Goal: Task Accomplishment & Management: Use online tool/utility

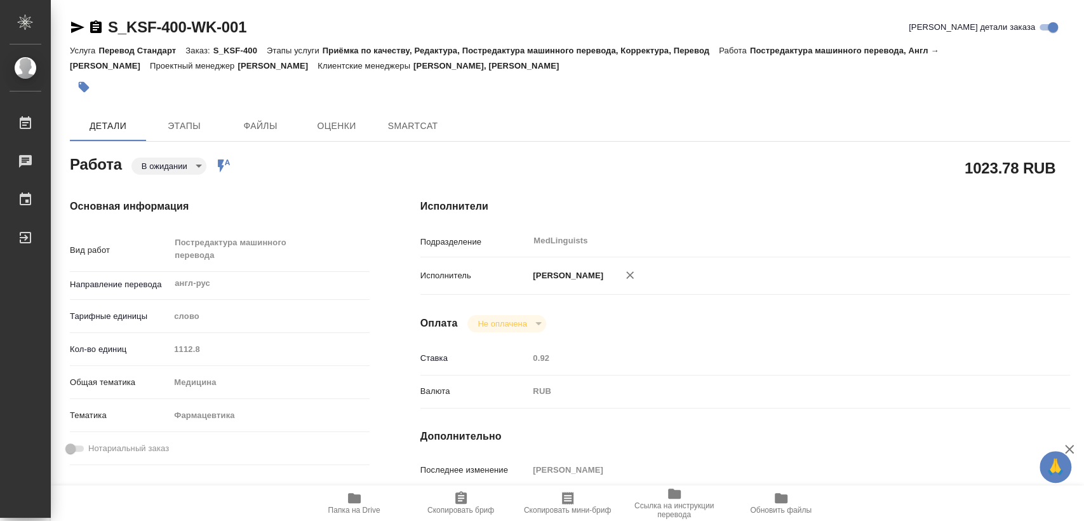
type textarea "x"
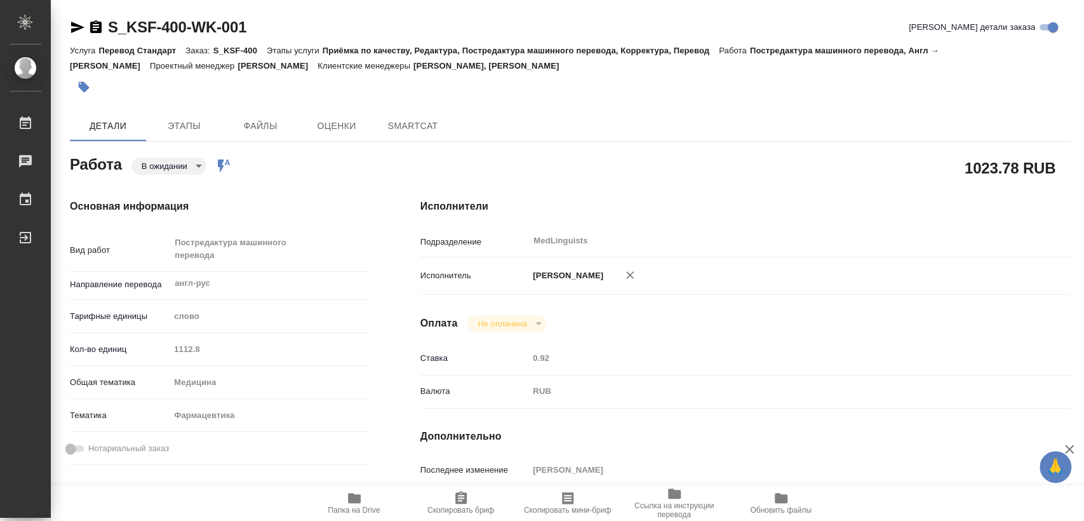
type textarea "x"
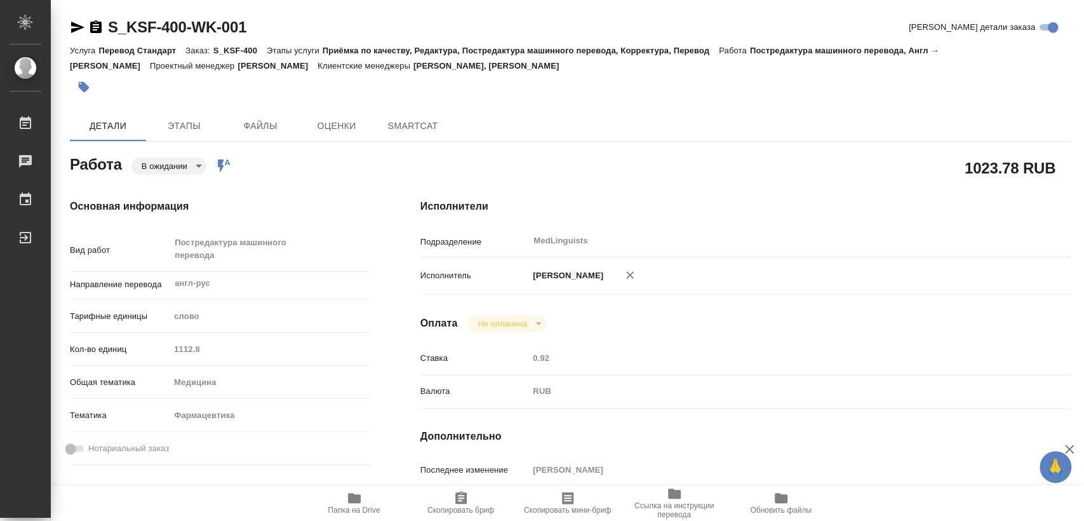
type textarea "x"
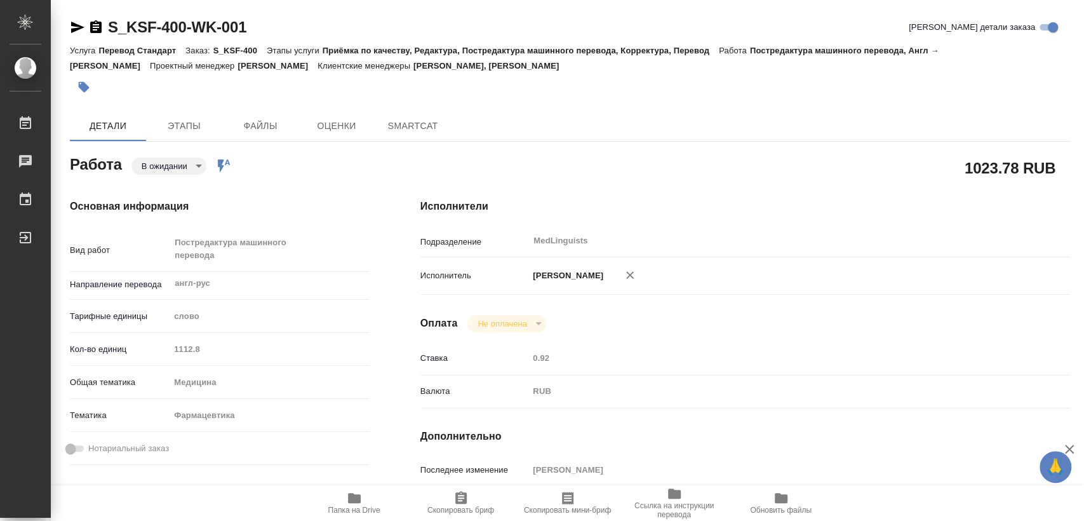
type textarea "x"
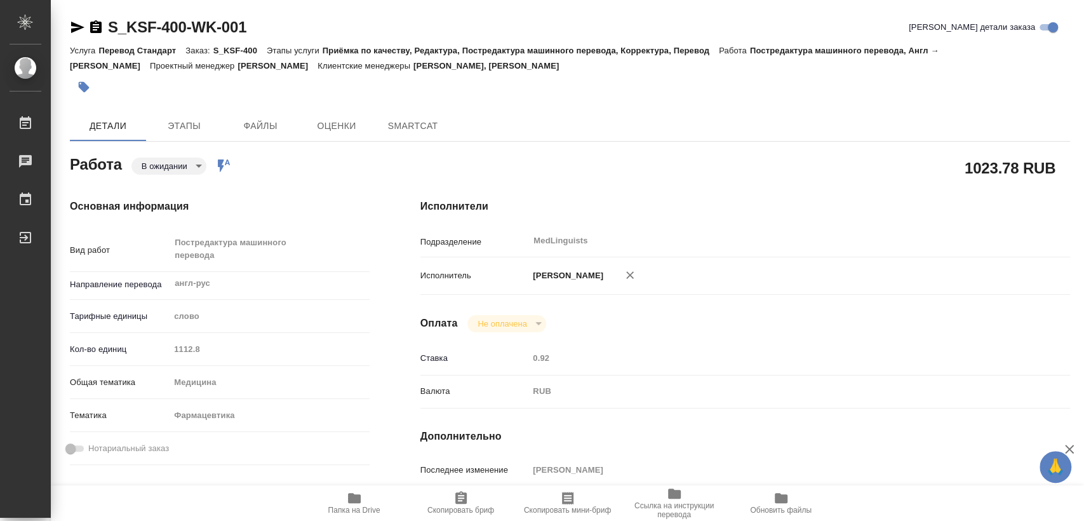
type textarea "x"
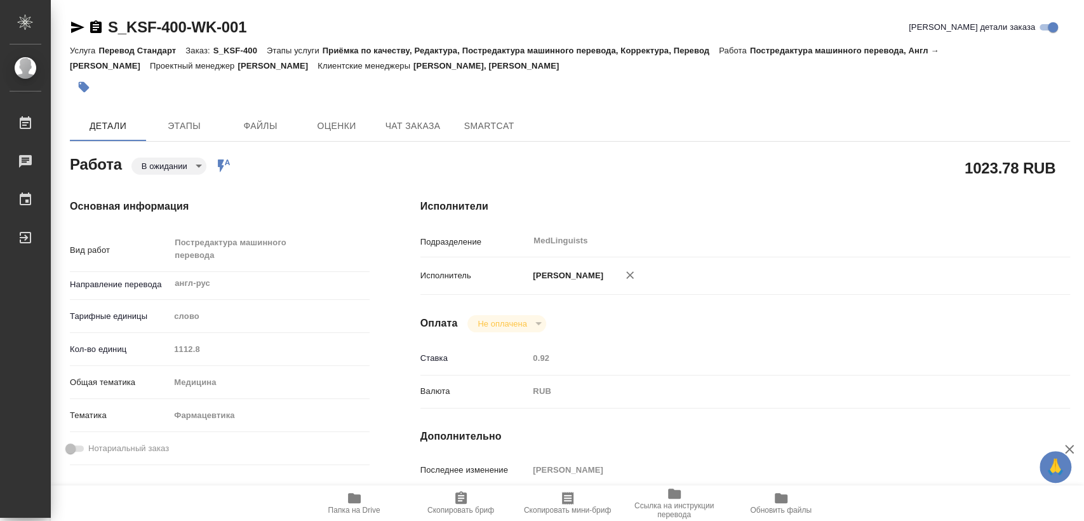
type textarea "x"
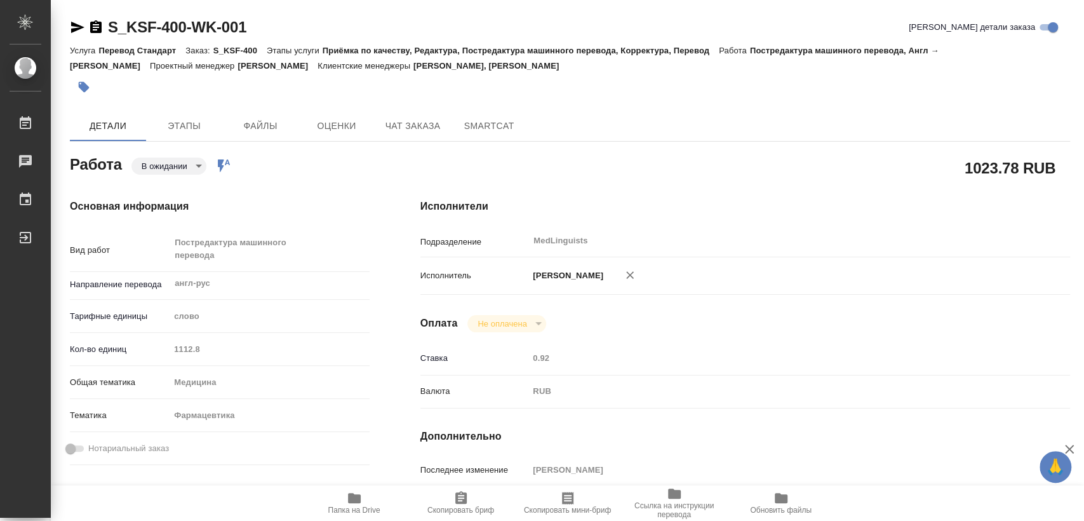
type textarea "x"
